Goal: Find specific page/section: Find specific page/section

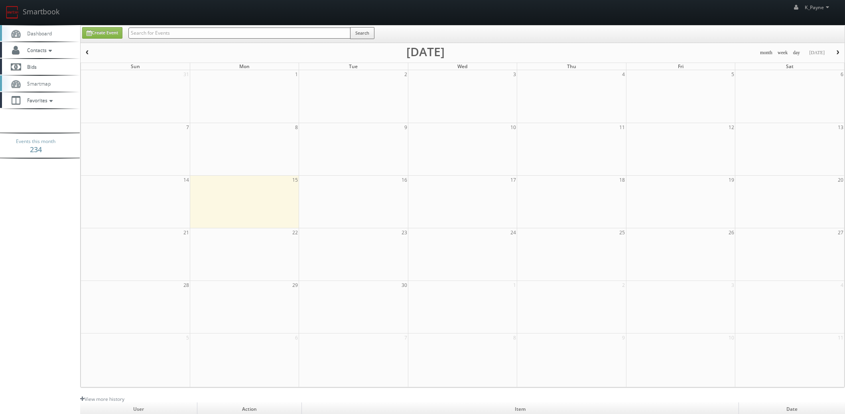
click at [151, 32] on input "text" at bounding box center [239, 33] width 222 height 11
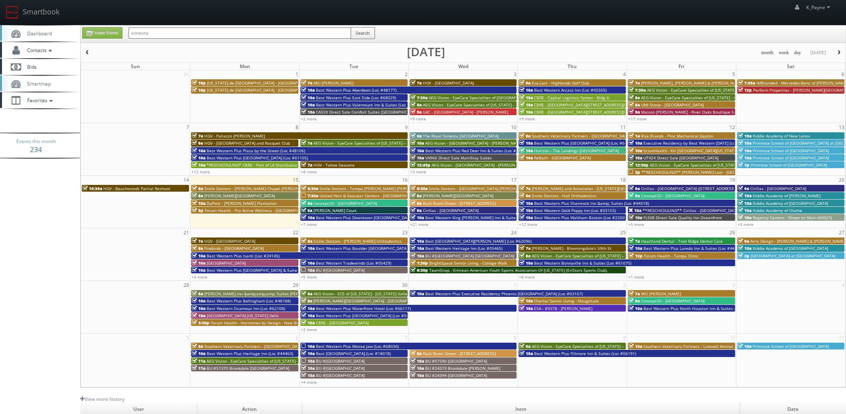
type input "sonesta"
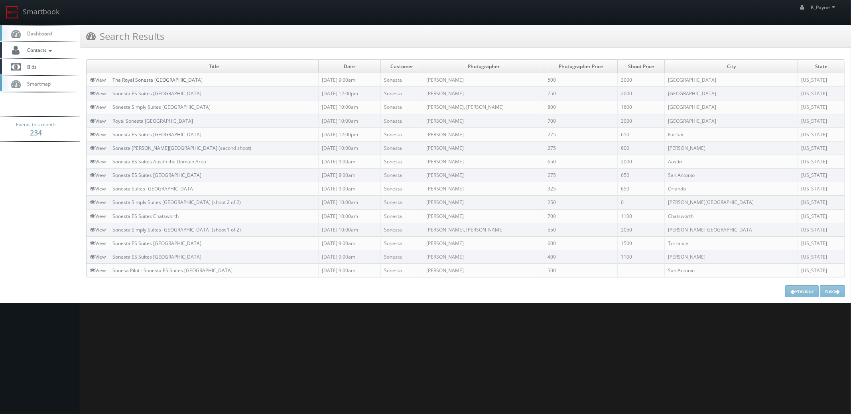
click at [183, 77] on link "The Royal Sonesta Portland Downtown" at bounding box center [157, 80] width 90 height 7
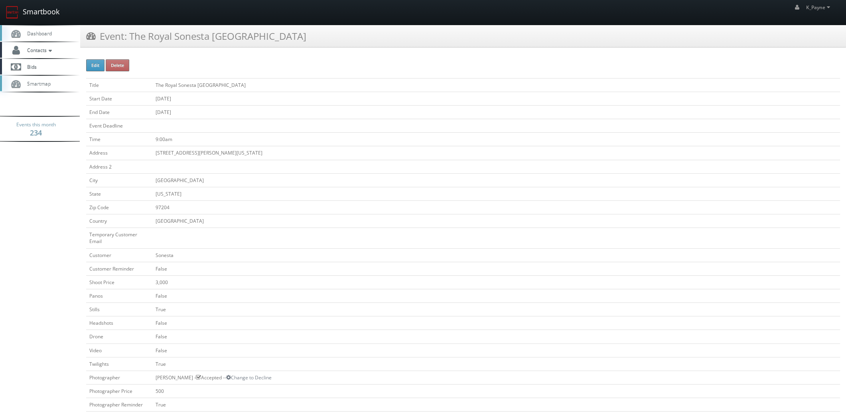
click at [42, 14] on link "Smartbook" at bounding box center [32, 12] width 65 height 25
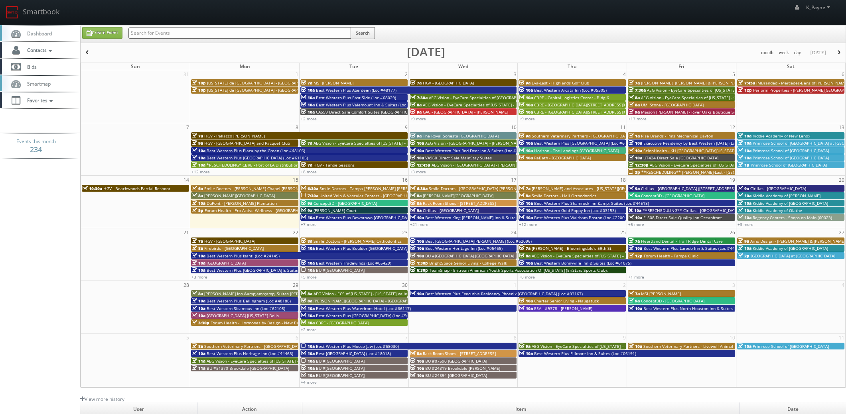
click at [144, 34] on input "text" at bounding box center [239, 33] width 223 height 11
type input "st. anthony"
click at [165, 32] on input "text" at bounding box center [239, 33] width 223 height 11
type input "kh north"
